Goal: Transaction & Acquisition: Download file/media

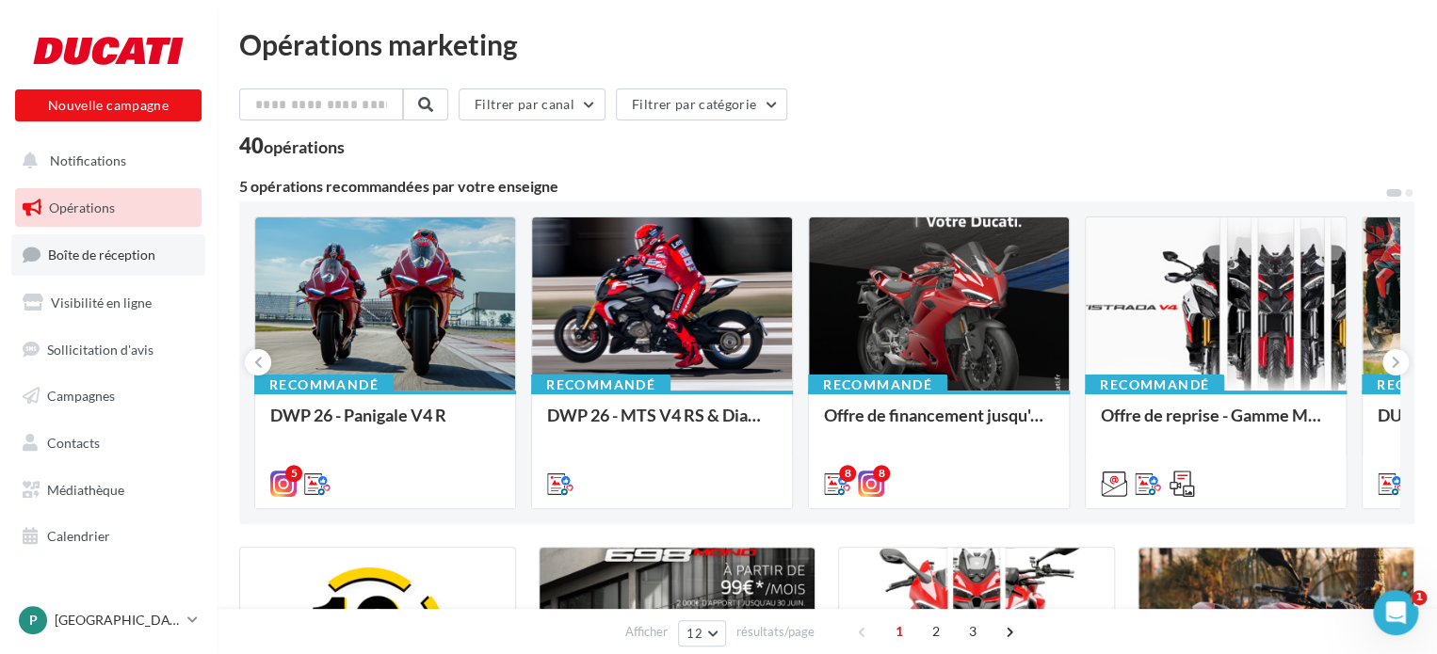
click at [101, 258] on span "Boîte de réception" at bounding box center [101, 255] width 107 height 16
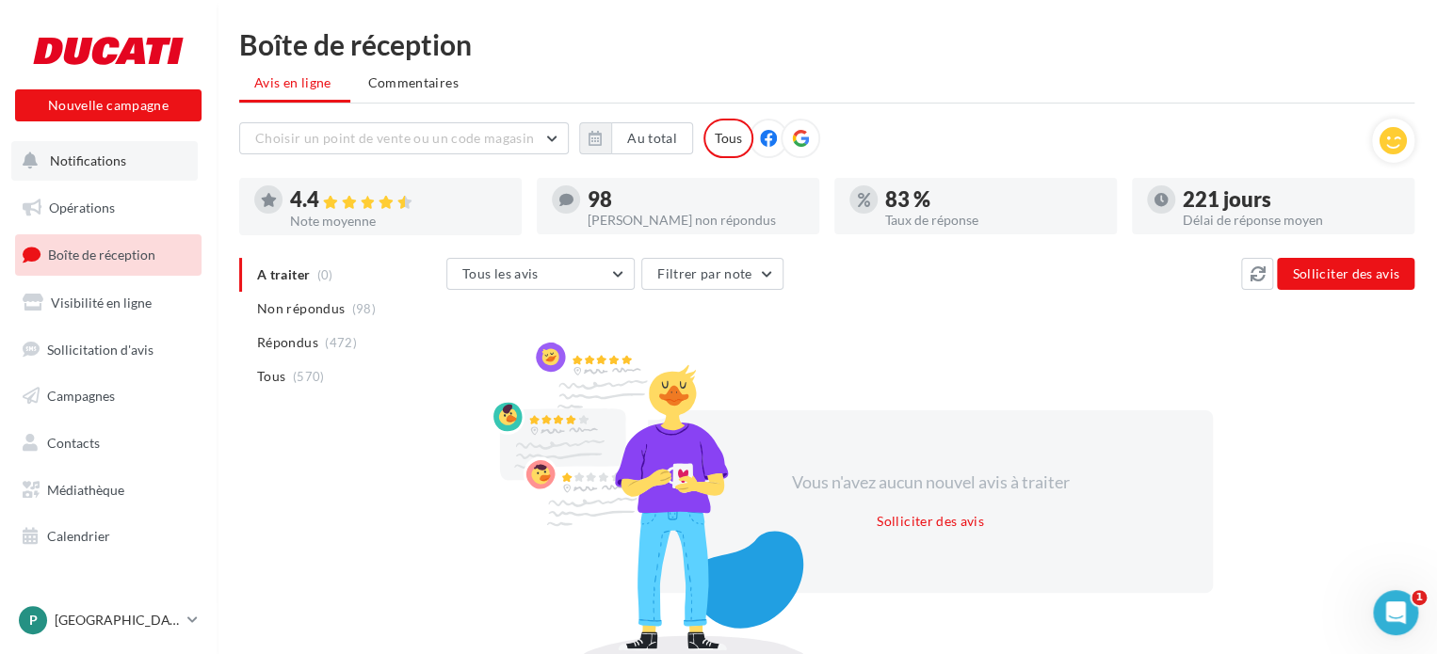
click at [110, 157] on span "Notifications" at bounding box center [88, 161] width 76 height 16
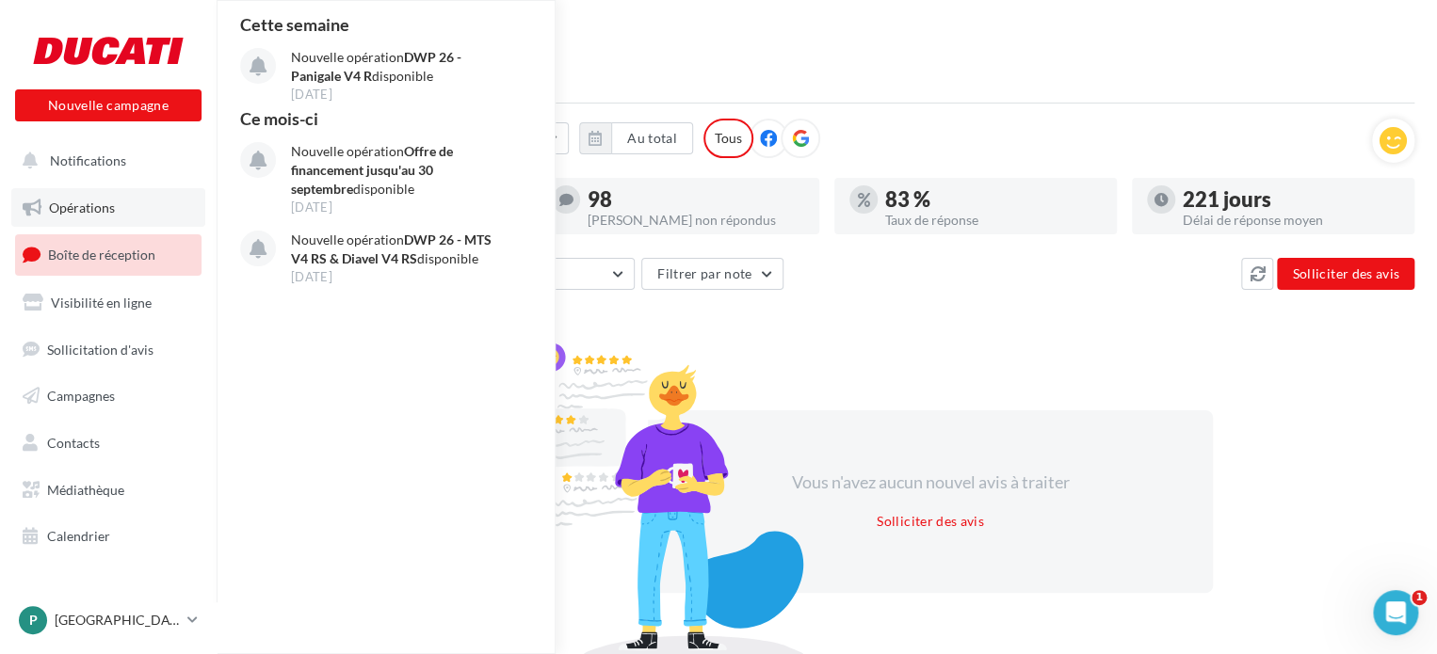
click at [103, 194] on link "Opérations" at bounding box center [108, 208] width 194 height 40
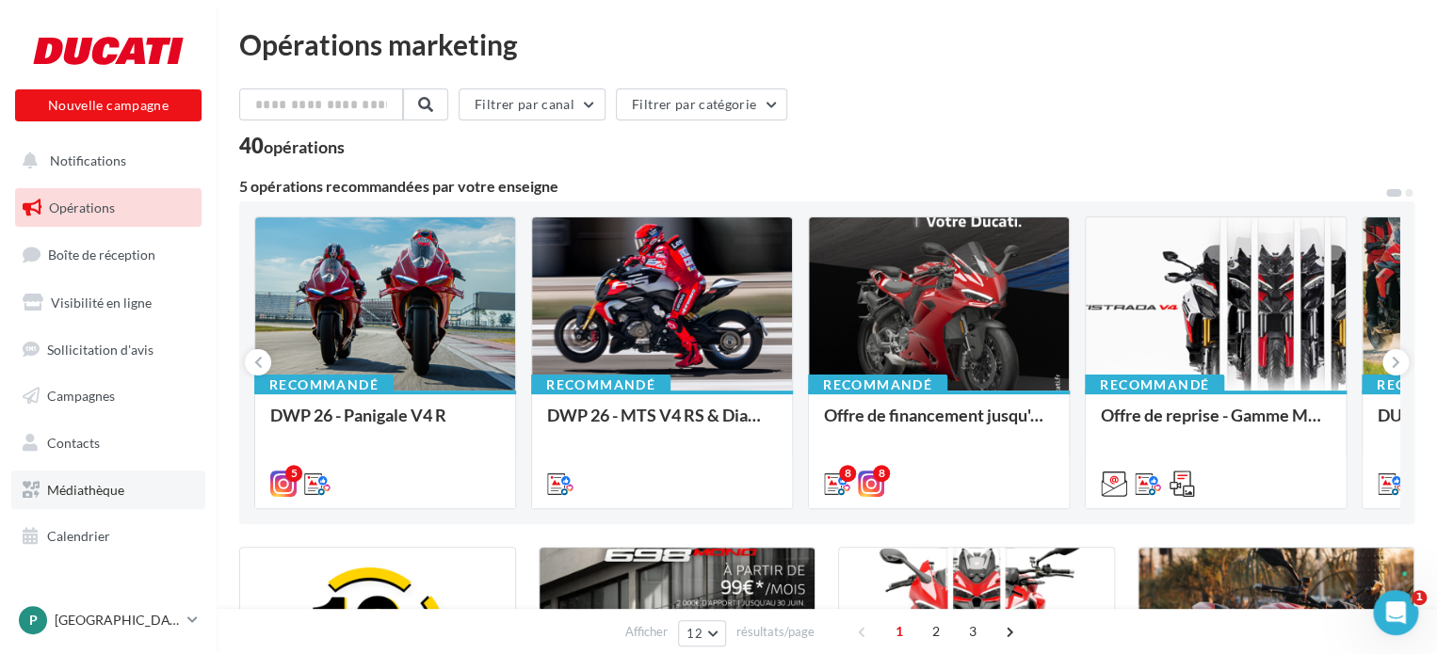
click at [106, 490] on span "Médiathèque" at bounding box center [85, 490] width 77 height 16
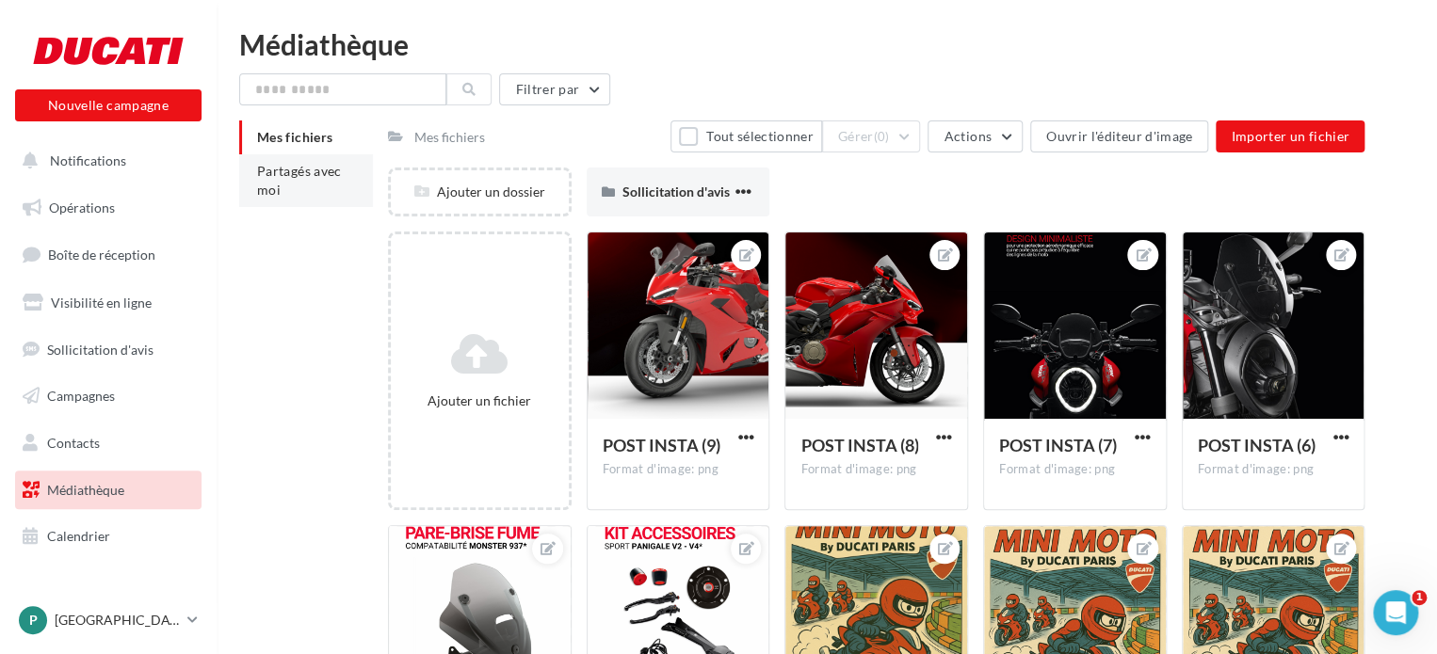
click at [318, 188] on li "Partagés avec moi" at bounding box center [306, 180] width 134 height 53
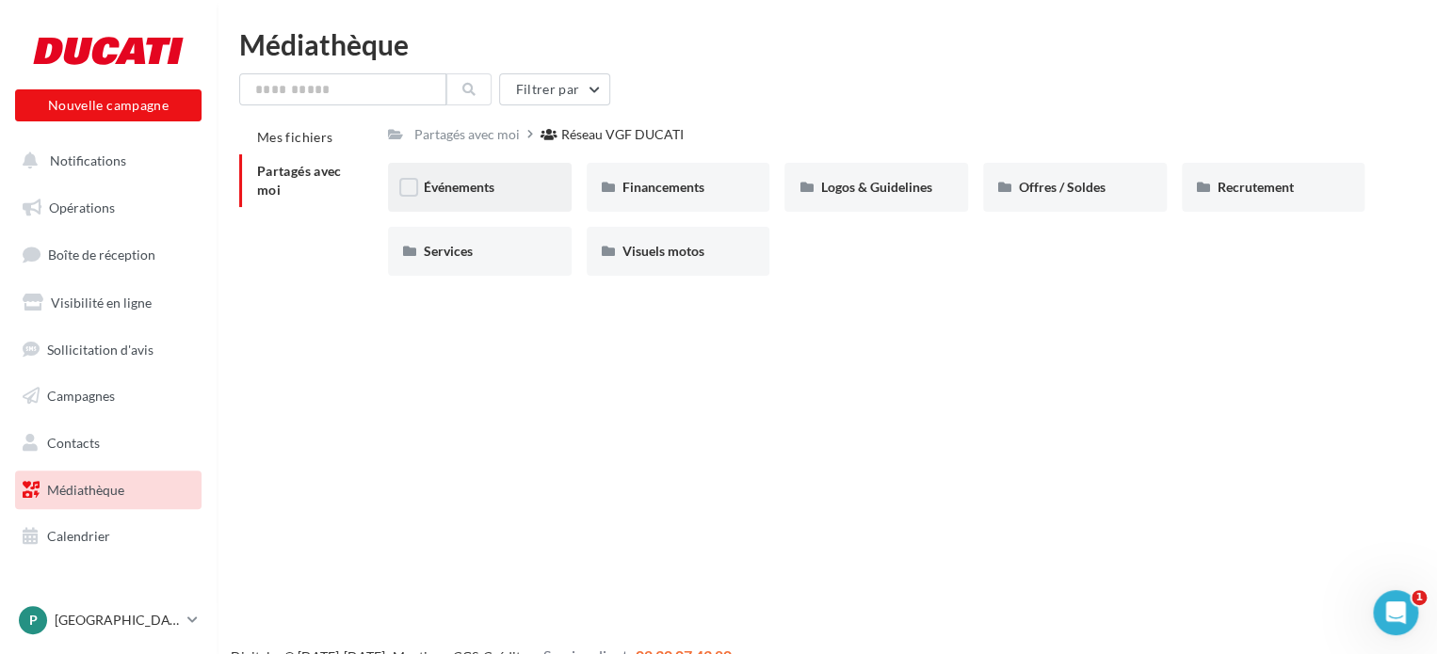
click at [501, 188] on div "Événements" at bounding box center [480, 187] width 112 height 19
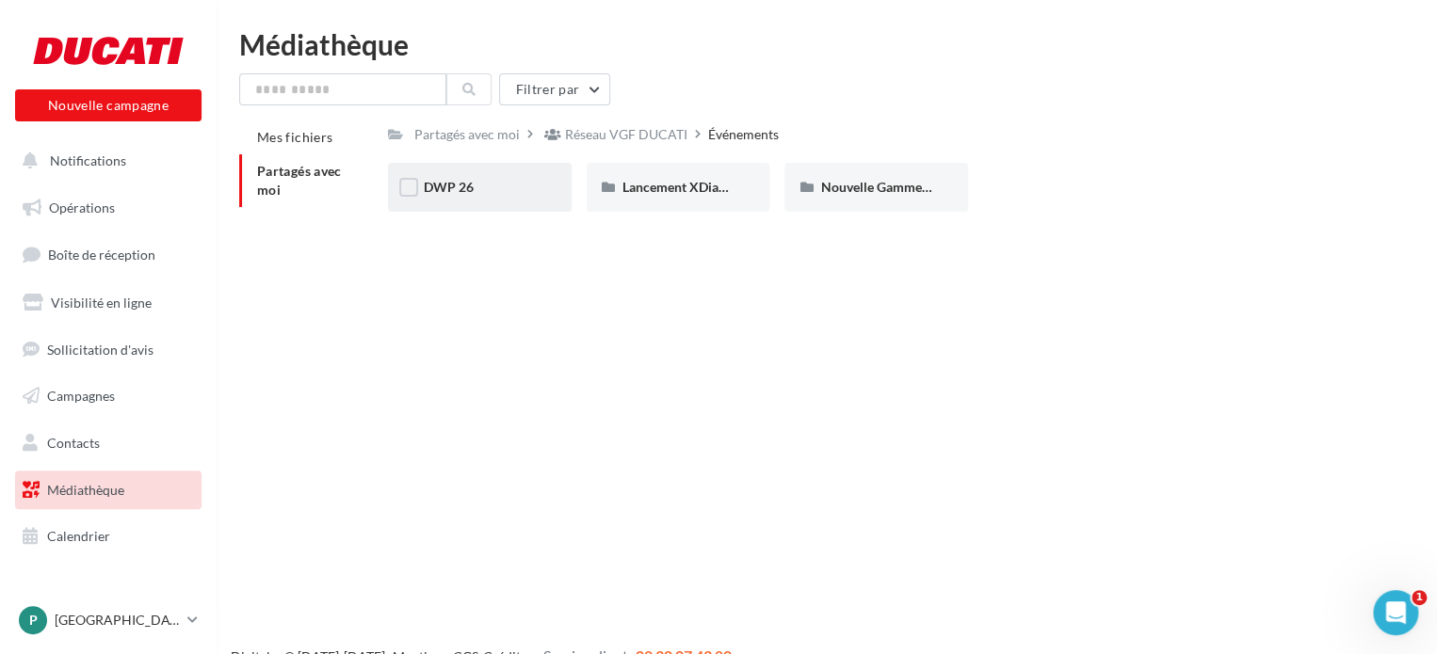
click at [532, 188] on div "DWP 26" at bounding box center [480, 187] width 112 height 19
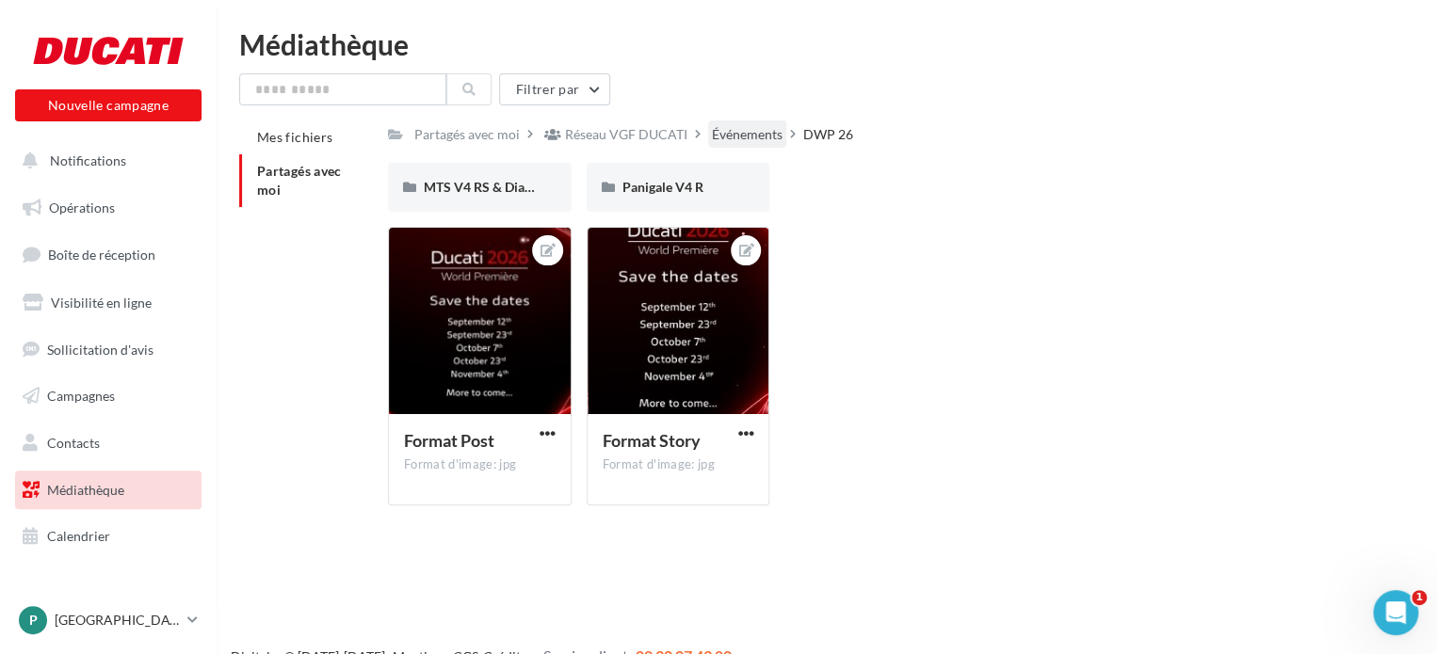
click at [750, 134] on div "Événements" at bounding box center [747, 134] width 71 height 19
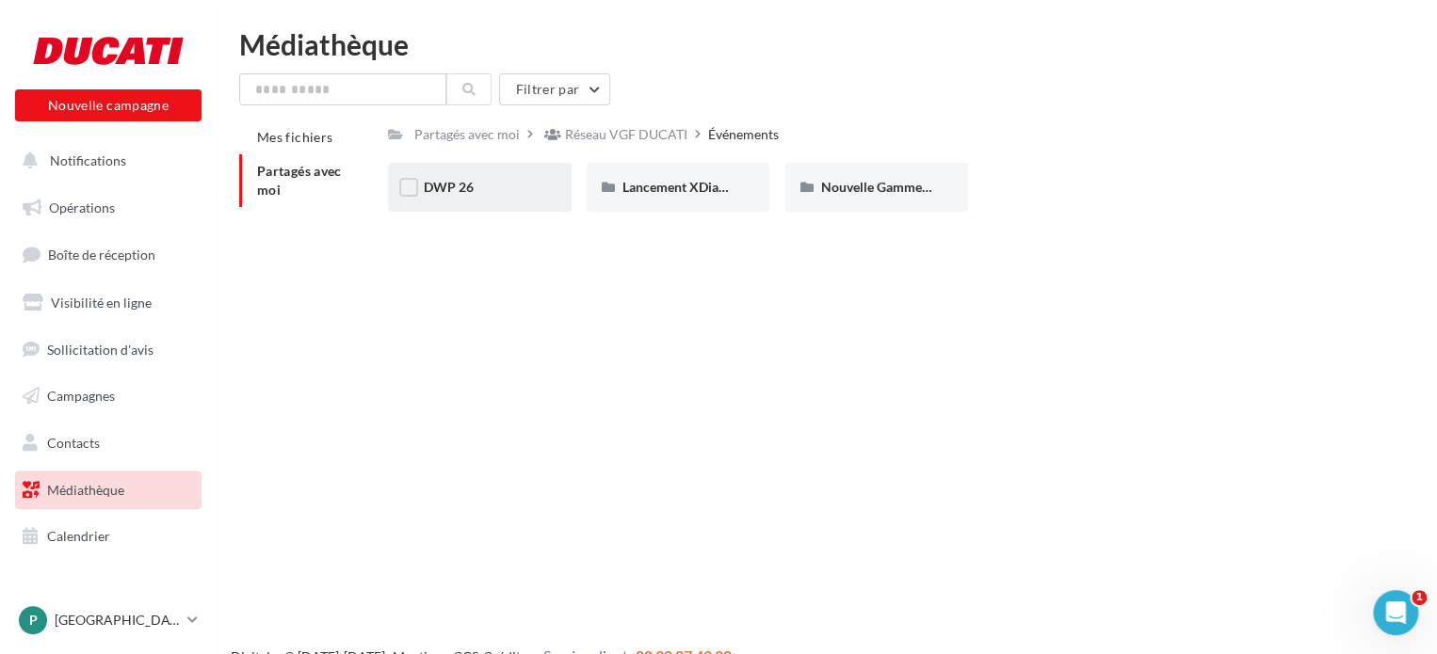
click at [529, 193] on div "DWP 26" at bounding box center [480, 187] width 112 height 19
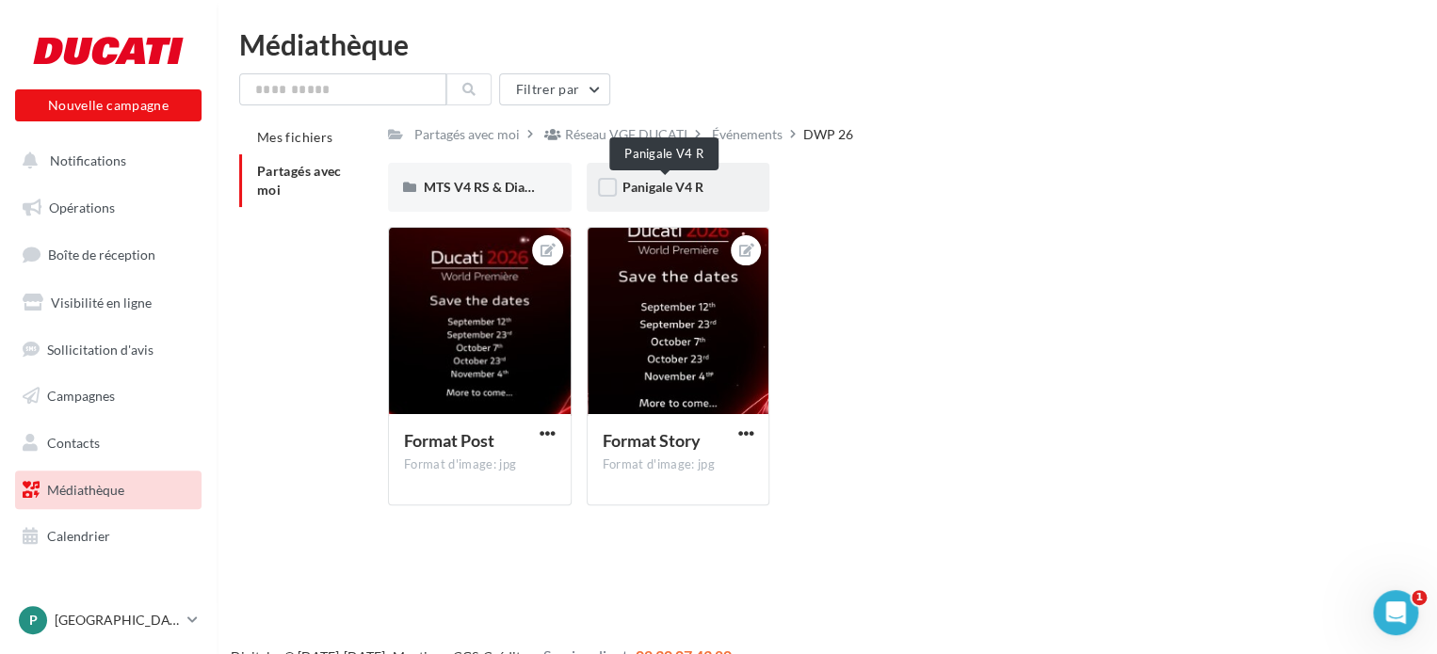
click at [695, 186] on span "Panigale V4 R" at bounding box center [662, 187] width 81 height 16
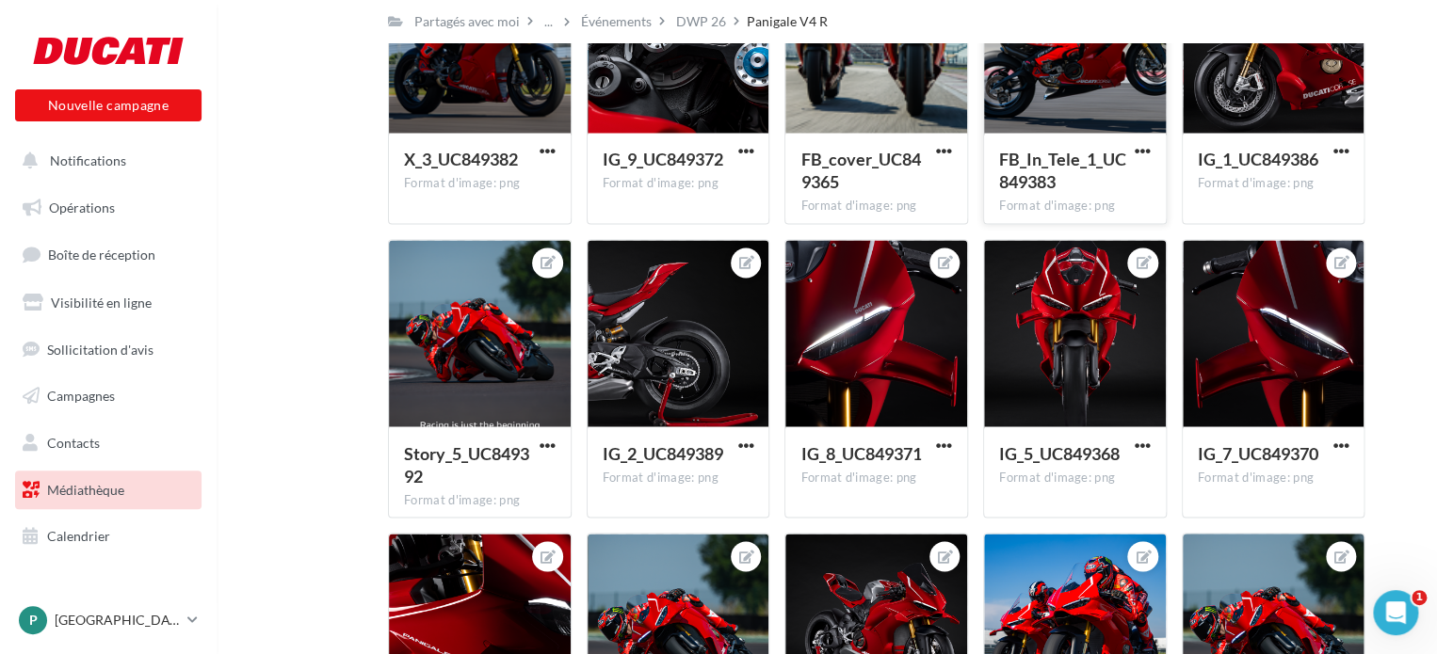
scroll to position [1385, 0]
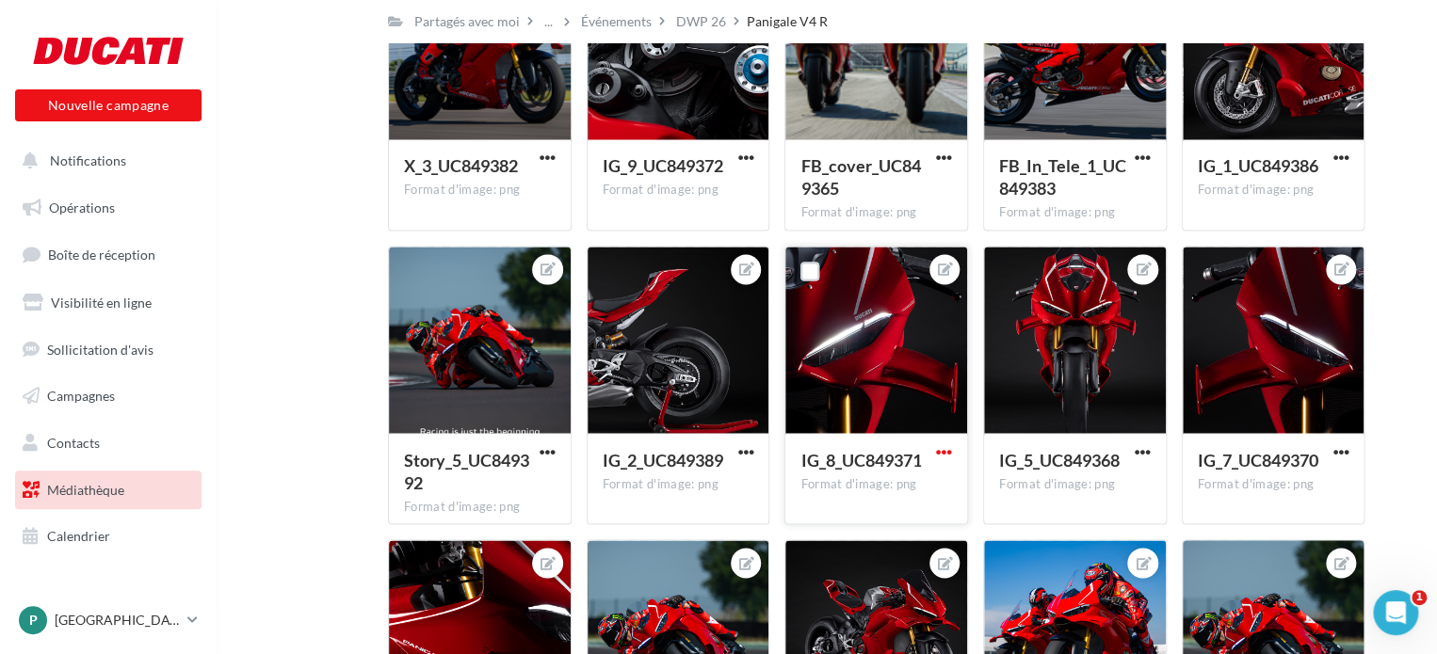
click at [940, 455] on span "button" at bounding box center [944, 451] width 16 height 16
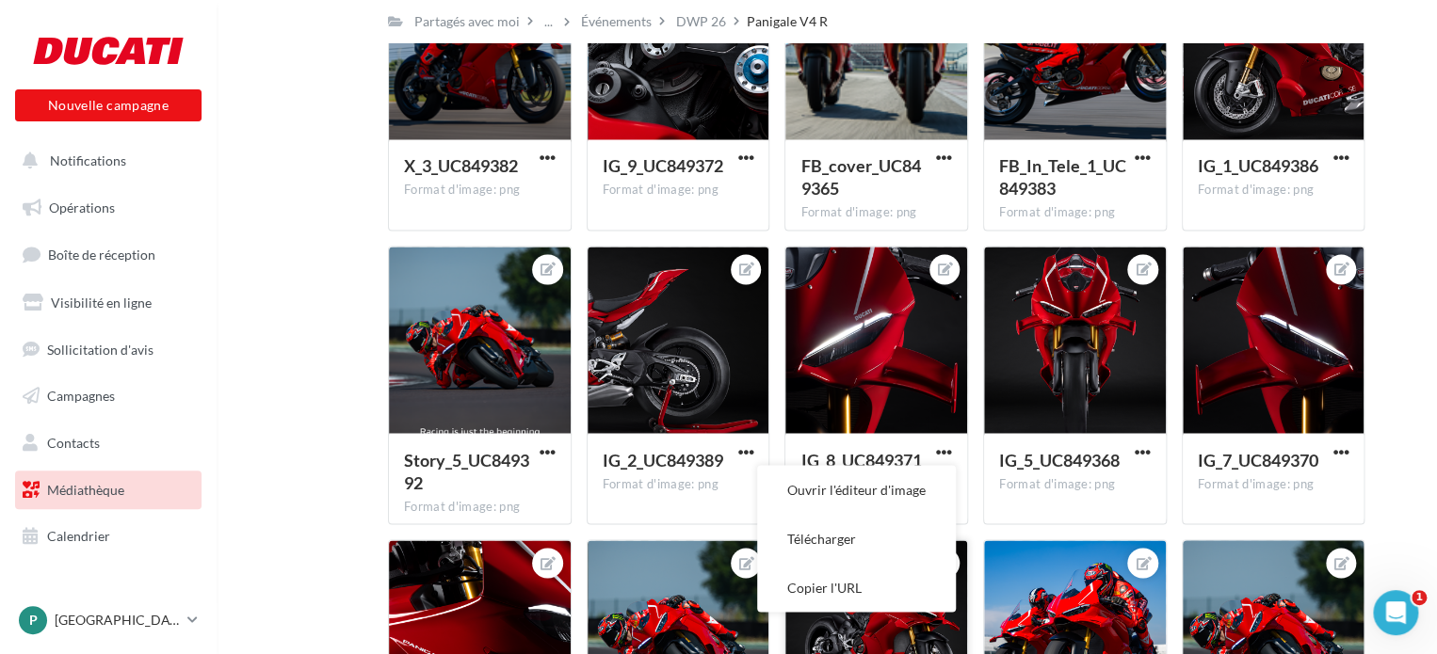
click at [848, 543] on button "Télécharger" at bounding box center [856, 538] width 199 height 49
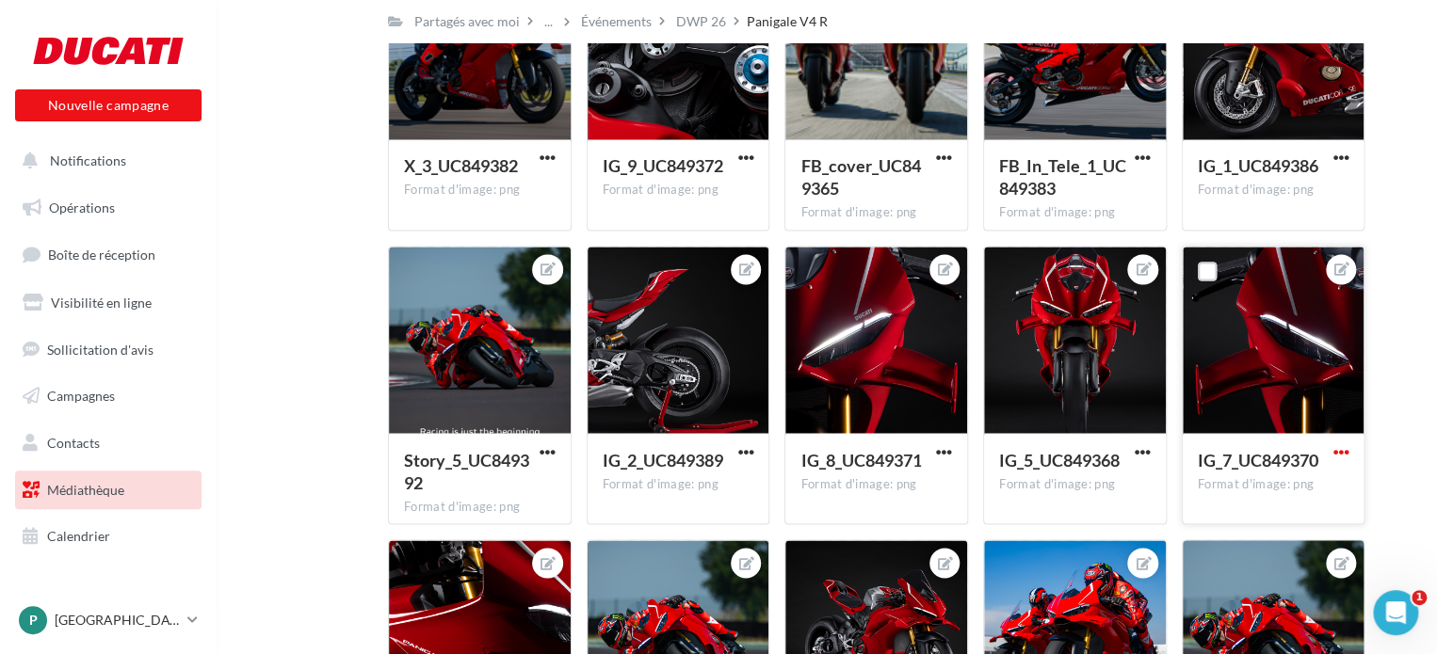
click at [1343, 455] on span "button" at bounding box center [1340, 451] width 16 height 16
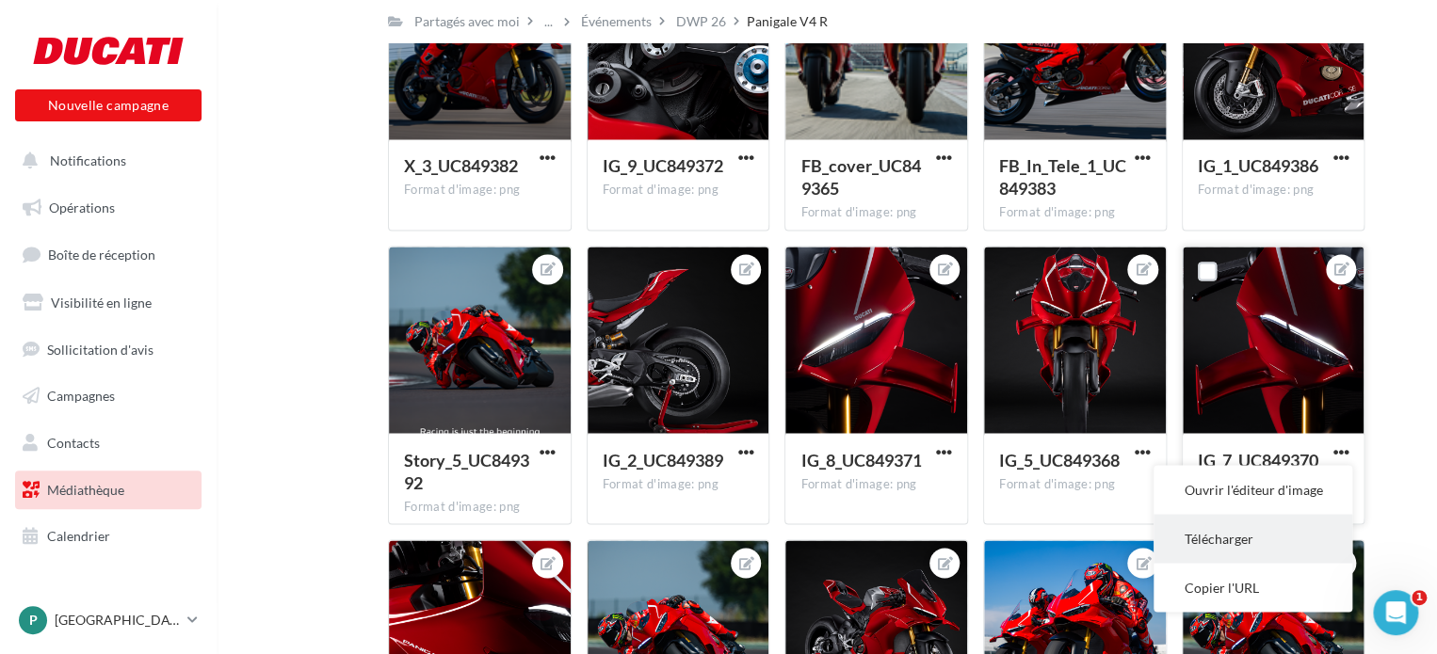
click at [1229, 543] on button "Télécharger" at bounding box center [1252, 538] width 199 height 49
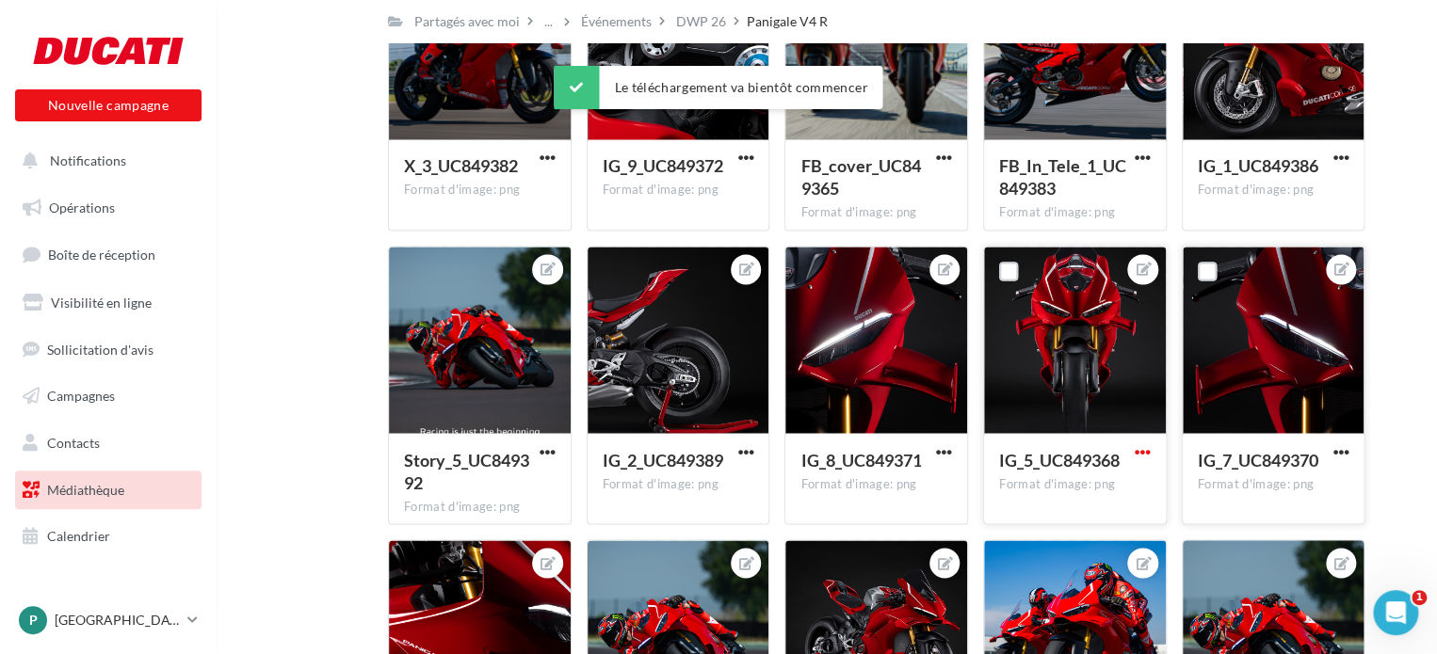
click at [1145, 455] on span "button" at bounding box center [1143, 451] width 16 height 16
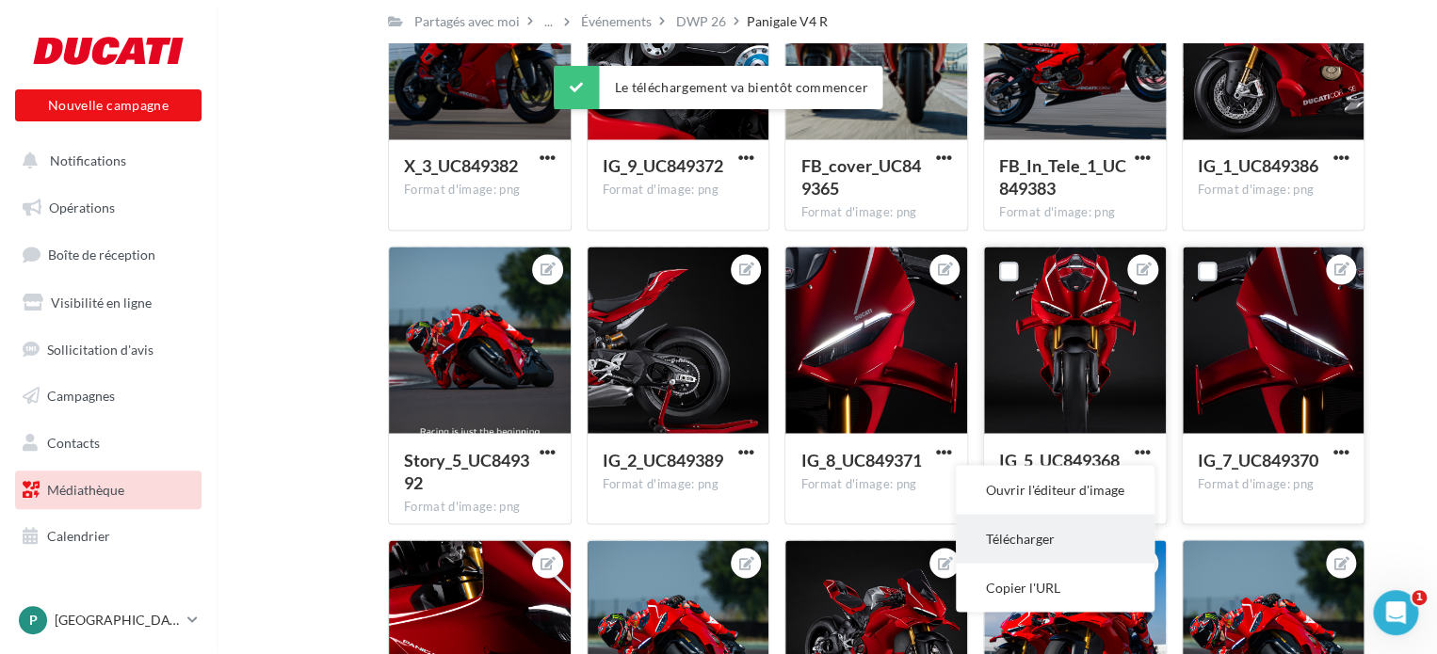
click at [1037, 542] on button "Télécharger" at bounding box center [1055, 538] width 199 height 49
